Goal: Task Accomplishment & Management: Manage account settings

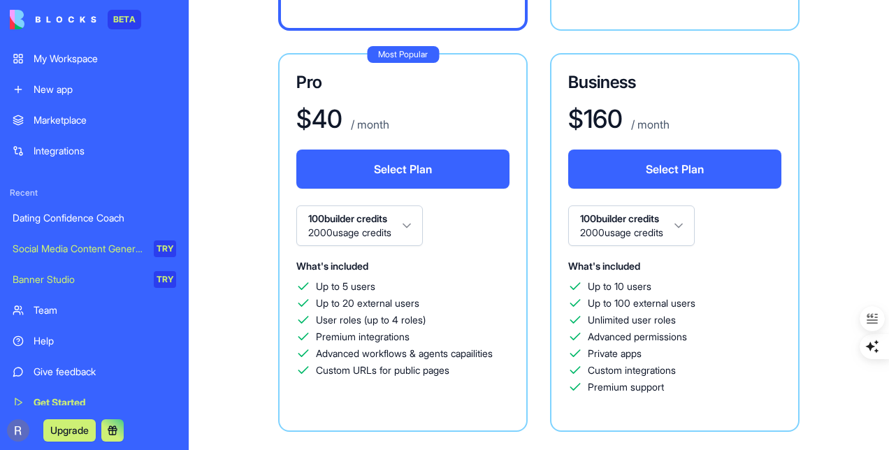
scroll to position [494, 0]
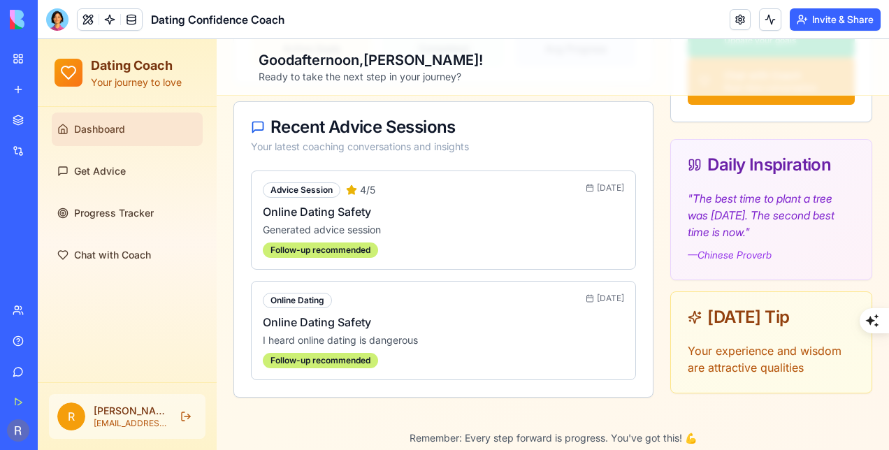
scroll to position [352, 0]
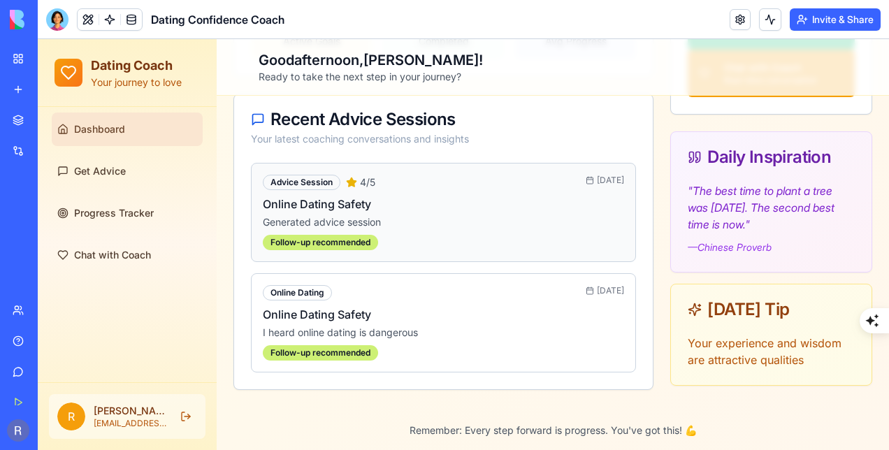
click at [531, 220] on p "Generated advice session" at bounding box center [443, 222] width 361 height 14
click at [358, 235] on div "Follow-up recommended" at bounding box center [320, 242] width 115 height 15
click at [340, 215] on p "Generated advice session" at bounding box center [443, 222] width 361 height 14
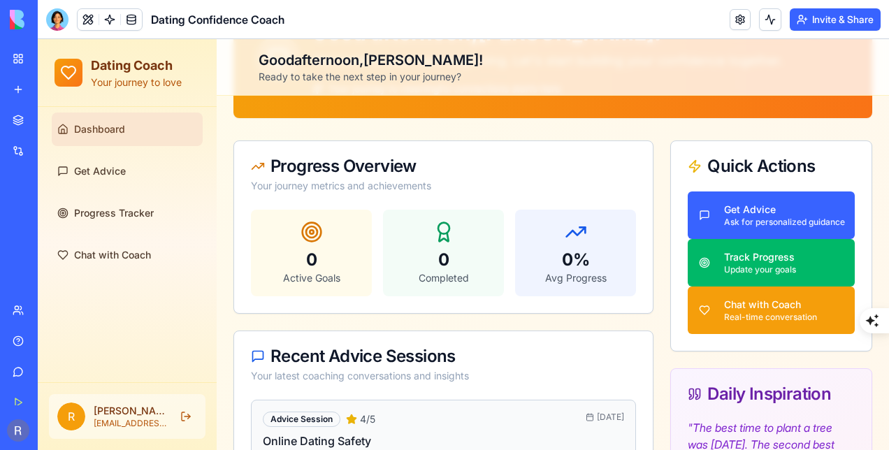
scroll to position [116, 0]
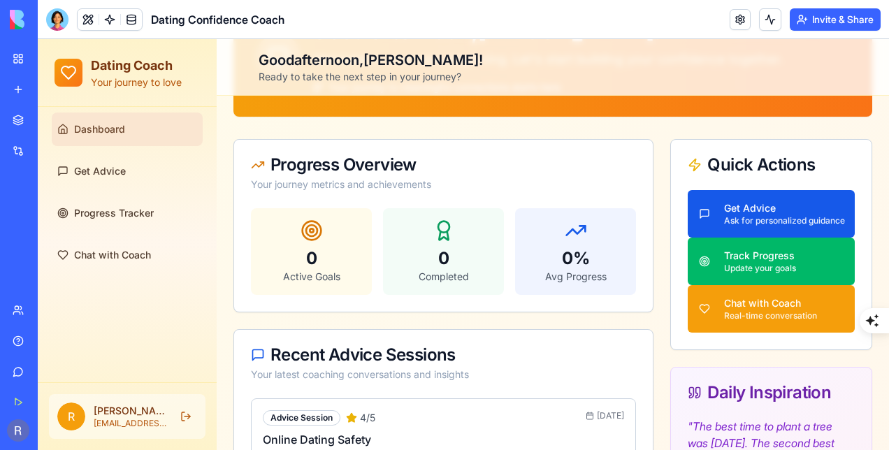
click at [802, 222] on div "Ask for personalized guidance" at bounding box center [784, 220] width 120 height 11
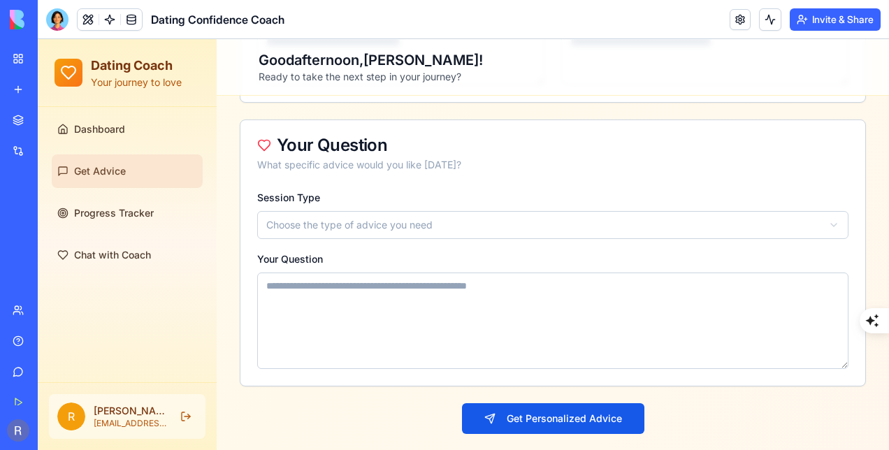
scroll to position [461, 0]
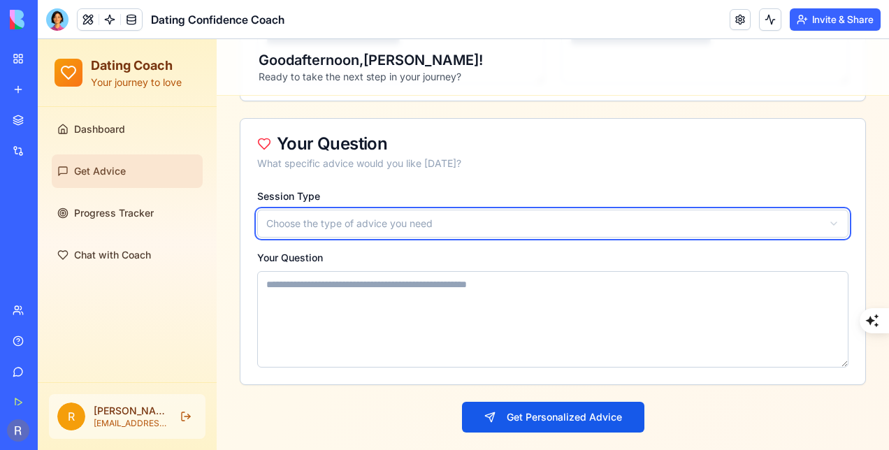
click at [754, 222] on button "Choose the type of advice you need" at bounding box center [552, 224] width 591 height 28
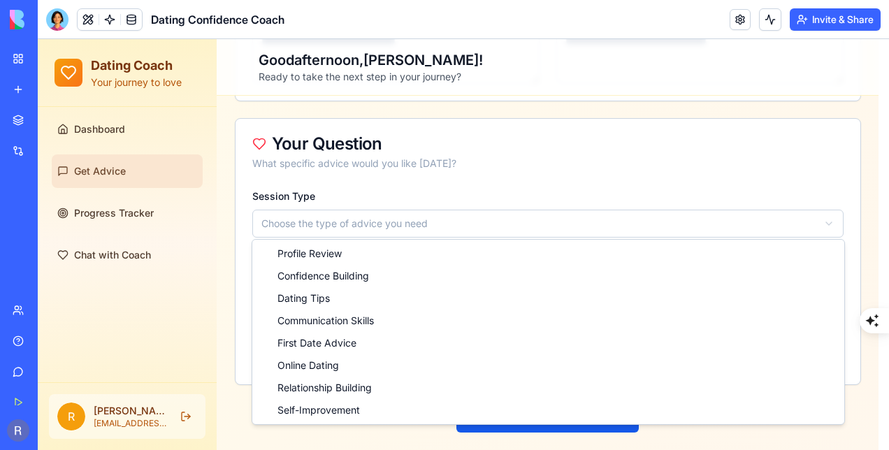
click at [857, 192] on html "**********" at bounding box center [464, 37] width 852 height 919
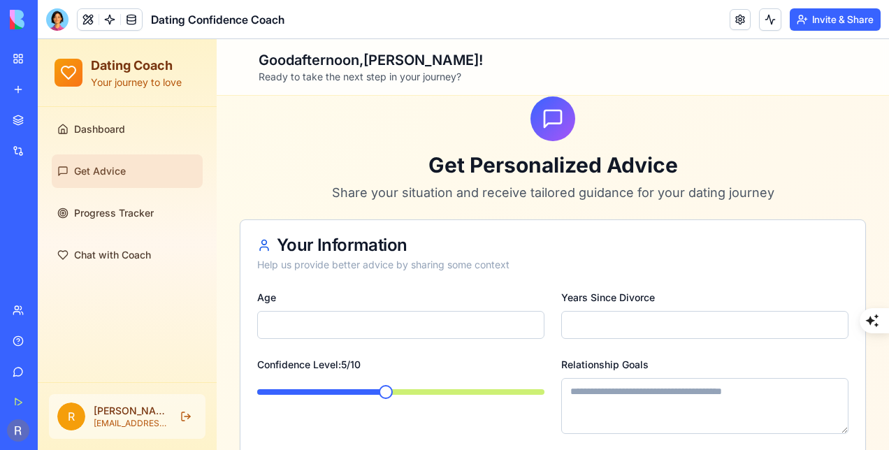
scroll to position [0, 0]
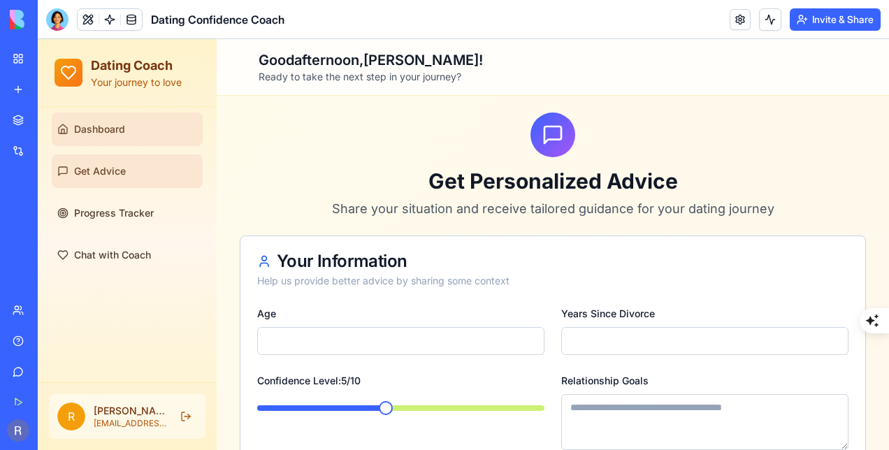
click at [125, 133] on link "Dashboard" at bounding box center [127, 130] width 151 height 34
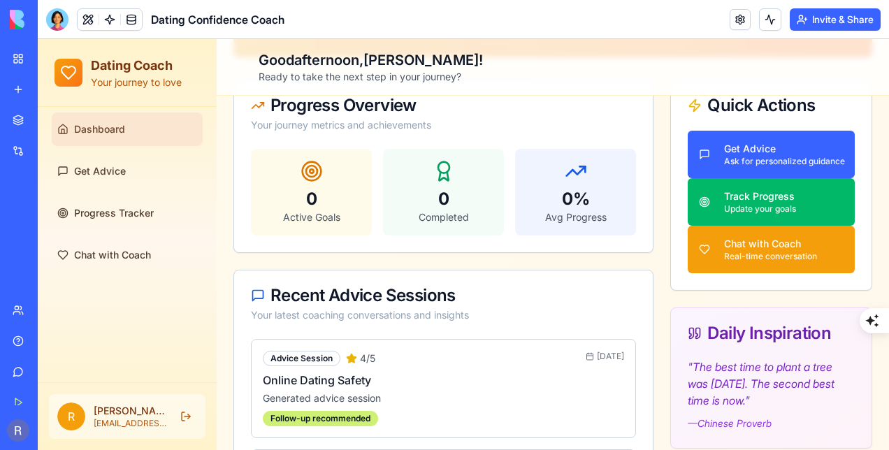
scroll to position [171, 0]
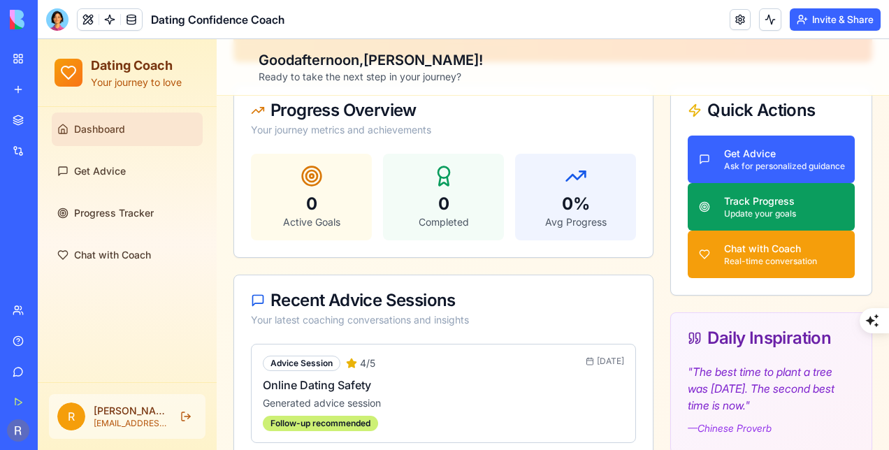
click at [795, 201] on button "Track Progress Update your goals" at bounding box center [771, 207] width 167 height 48
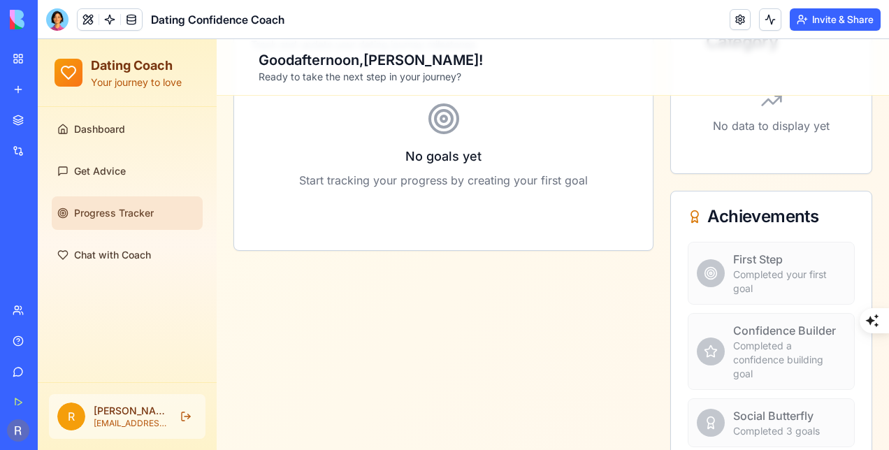
scroll to position [440, 0]
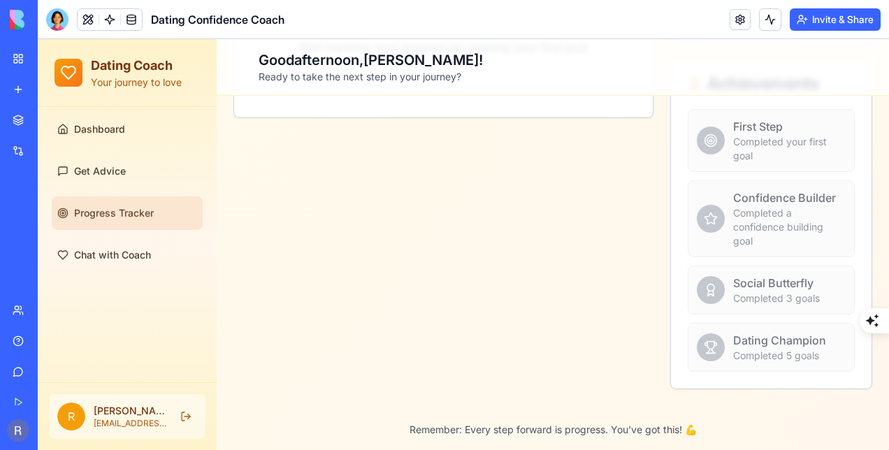
click at [804, 351] on div "Completed 5 goals" at bounding box center [789, 356] width 113 height 14
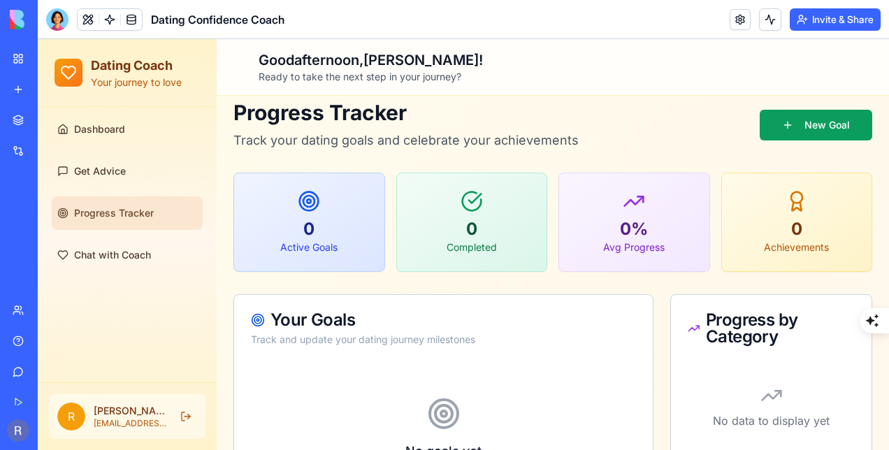
scroll to position [0, 0]
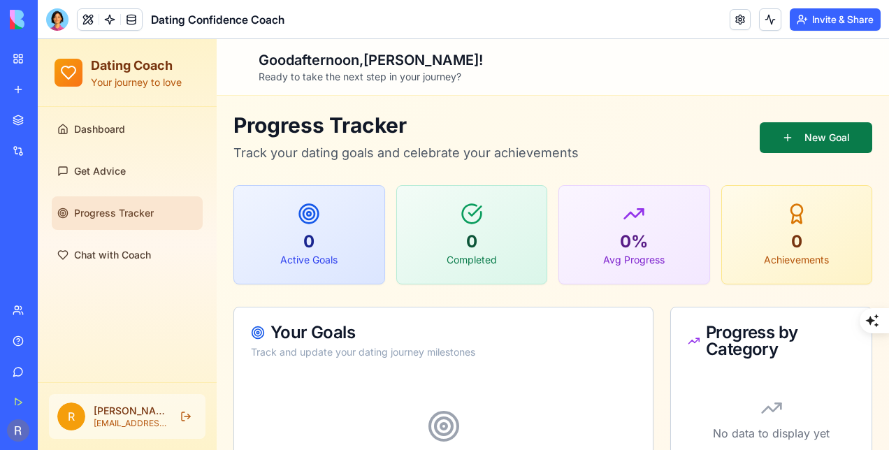
click at [815, 137] on button "New Goal" at bounding box center [816, 137] width 113 height 31
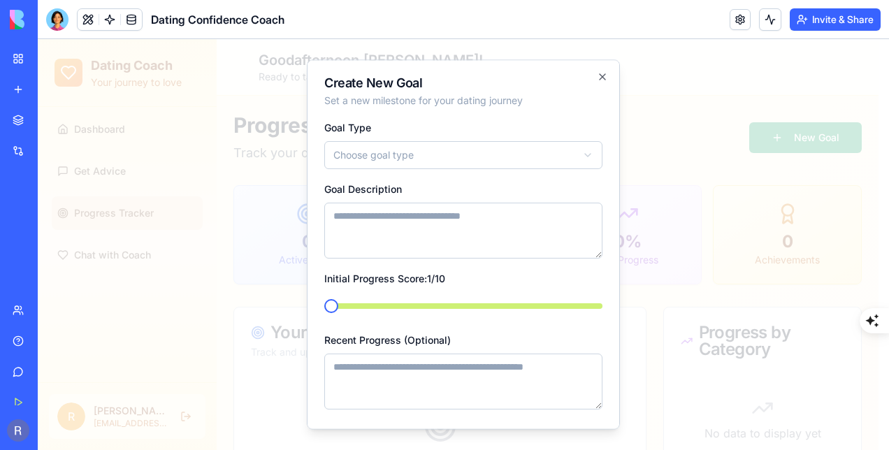
click at [674, 319] on div at bounding box center [464, 244] width 852 height 411
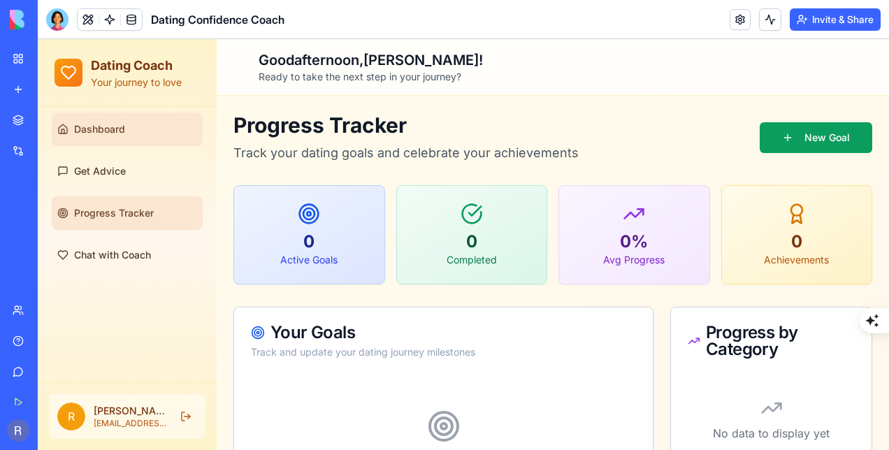
click at [96, 124] on span "Dashboard" at bounding box center [99, 129] width 51 height 14
